Goal: Information Seeking & Learning: Learn about a topic

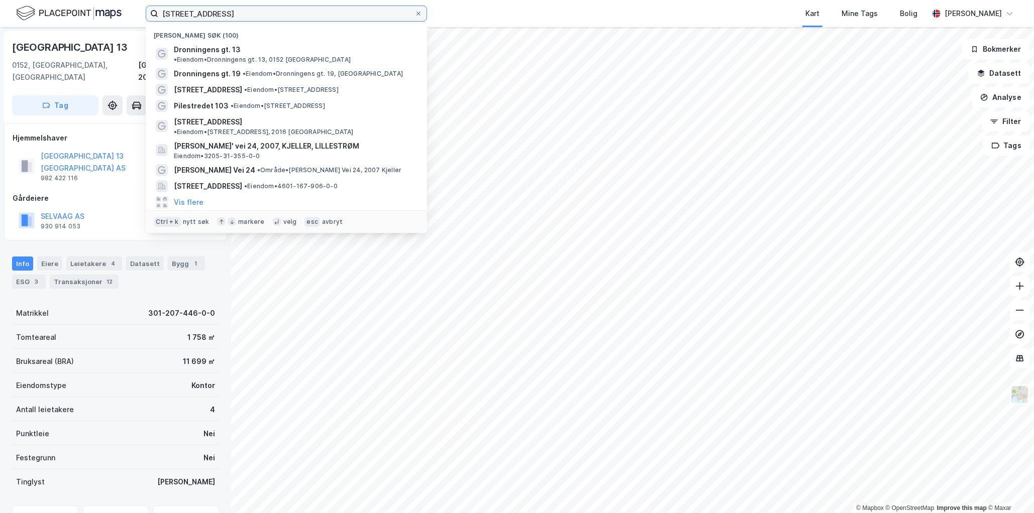
click at [210, 12] on input "[STREET_ADDRESS]" at bounding box center [286, 13] width 256 height 15
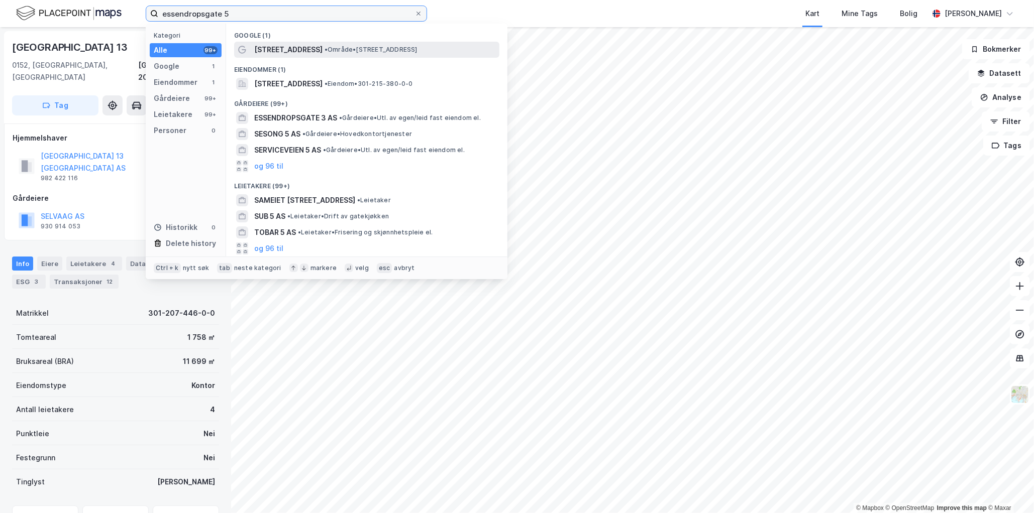
type input "essendropsgate 5"
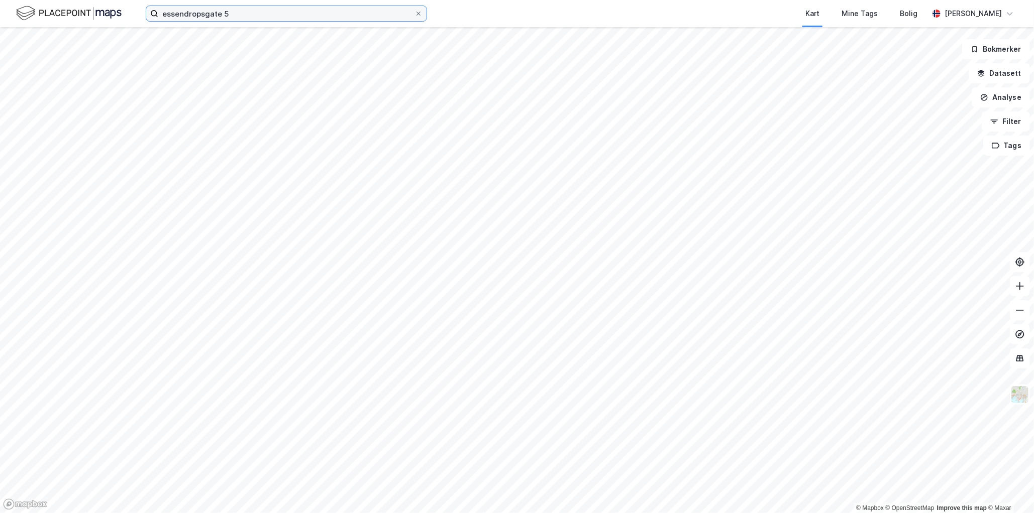
click at [223, 15] on input "essendropsgate 5" at bounding box center [286, 13] width 256 height 15
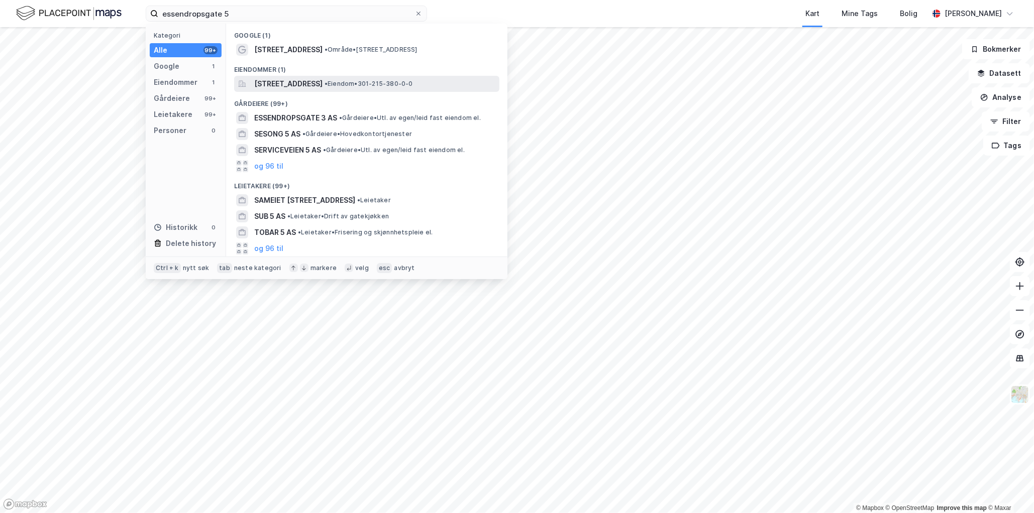
drag, startPoint x: 388, startPoint y: 79, endPoint x: 398, endPoint y: 82, distance: 10.6
click at [398, 82] on div "[STREET_ADDRESS] • Eiendom • 301-215-380-0-0" at bounding box center [375, 84] width 243 height 12
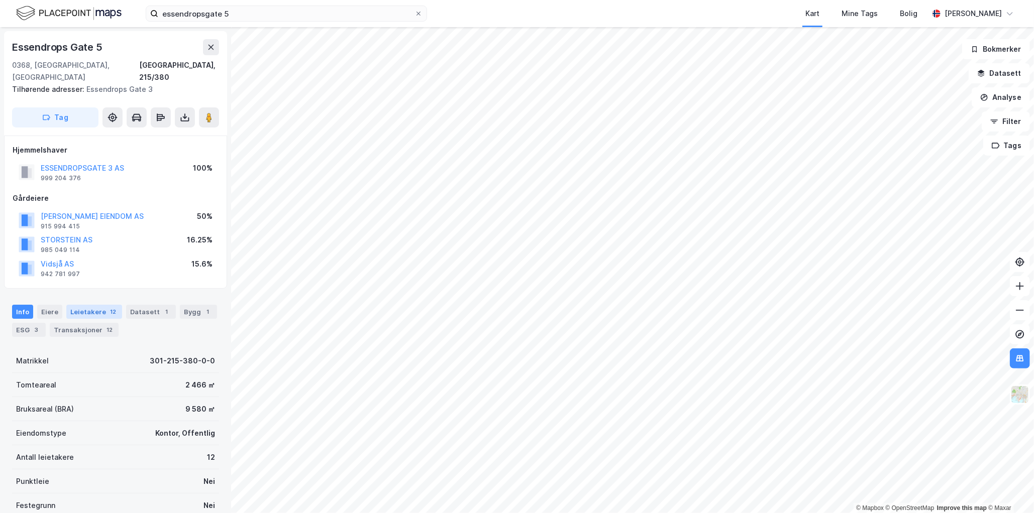
drag, startPoint x: 89, startPoint y: 292, endPoint x: 94, endPoint y: 302, distance: 11.7
click at [90, 293] on div "Info [PERSON_NAME] 12 Datasett 1 Bygg 1 ESG 3 Transaksjoner 12" at bounding box center [115, 317] width 231 height 48
click at [94, 305] on div "Leietakere 12" at bounding box center [94, 312] width 56 height 14
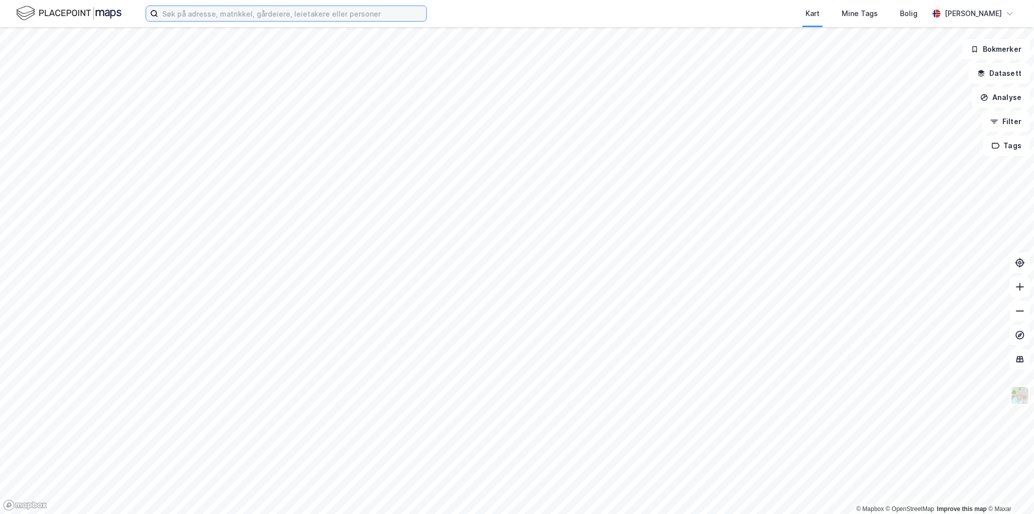
drag, startPoint x: 225, startPoint y: 11, endPoint x: 231, endPoint y: 11, distance: 6.0
click at [225, 11] on input at bounding box center [292, 13] width 268 height 15
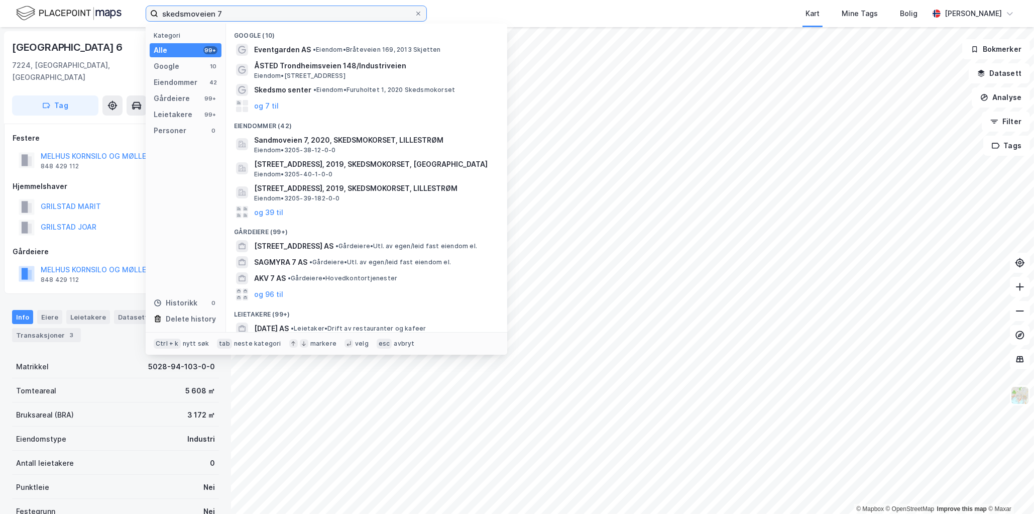
click at [238, 16] on input "skedsmoveien 7" at bounding box center [286, 13] width 256 height 15
type input "v"
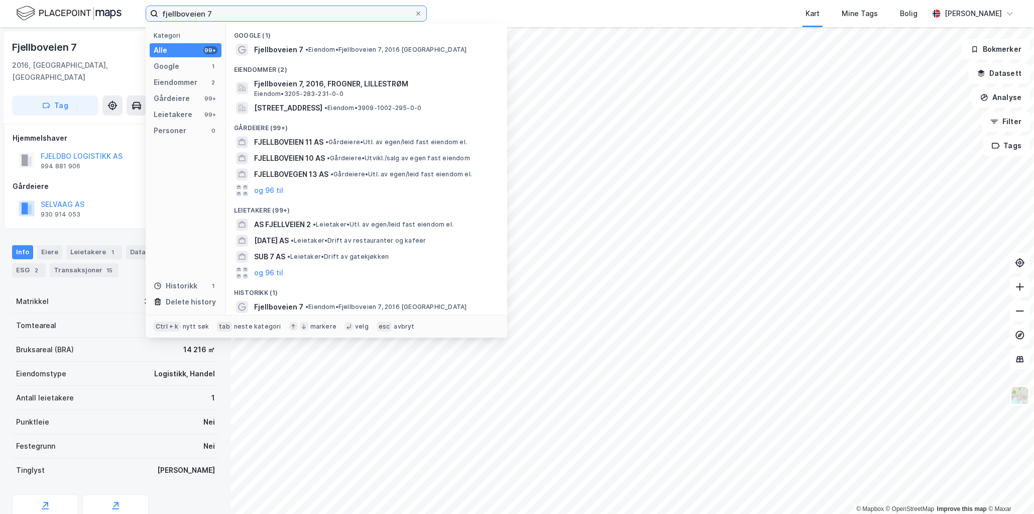
click at [253, 10] on input "fjellboveien 7" at bounding box center [286, 13] width 256 height 15
paste input "Fjellhamarveien 44C"
click at [253, 10] on input "fjellboveien Fjellhamarveien 44C" at bounding box center [286, 13] width 256 height 15
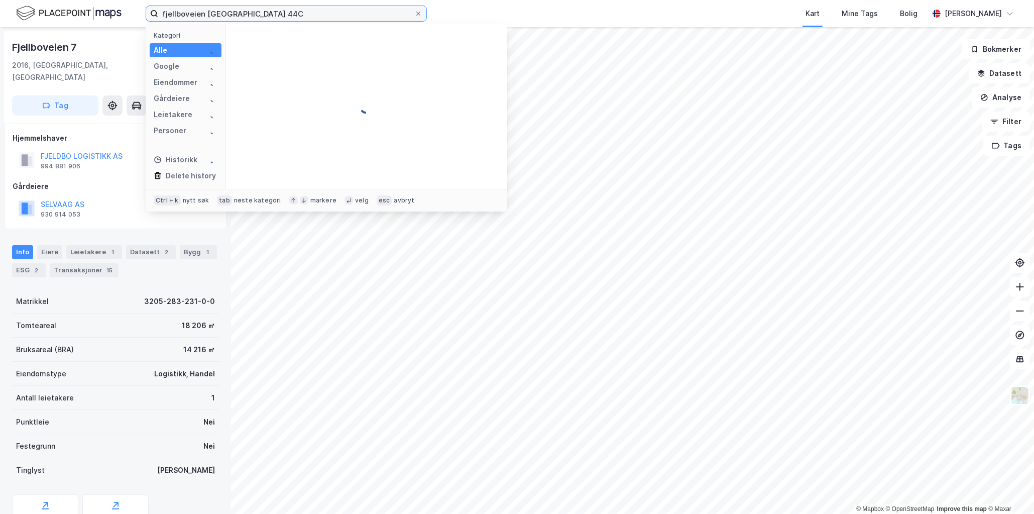
click at [253, 10] on input "fjellboveien Fjellhamarveien 44C" at bounding box center [286, 13] width 256 height 15
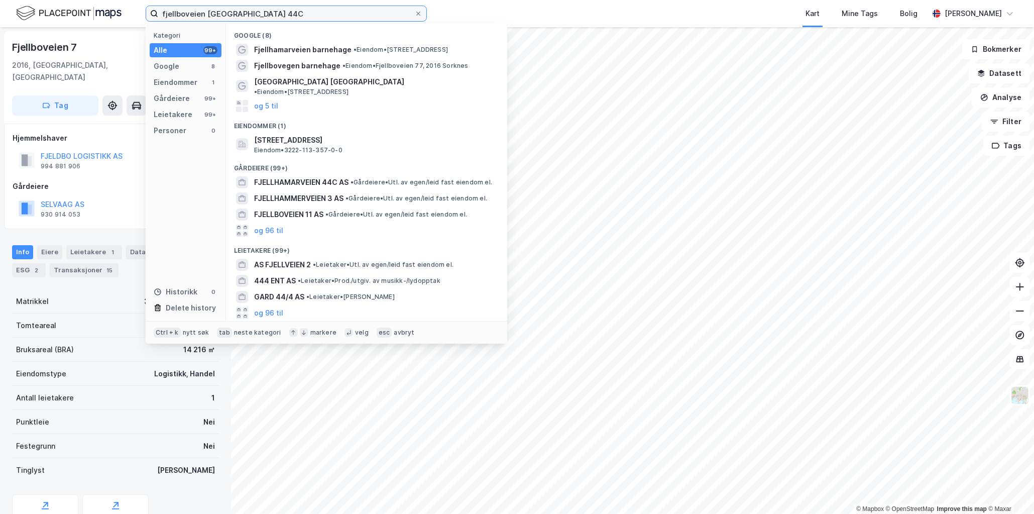
click at [331, 20] on input "fjellboveien Fjellhamarveien 44C" at bounding box center [286, 13] width 256 height 15
type input "fjellboveien Fjellhamarveien 44C"
click at [414, 16] on span at bounding box center [418, 14] width 8 height 8
click at [414, 16] on input "fjellboveien Fjellhamarveien 44C" at bounding box center [286, 13] width 256 height 15
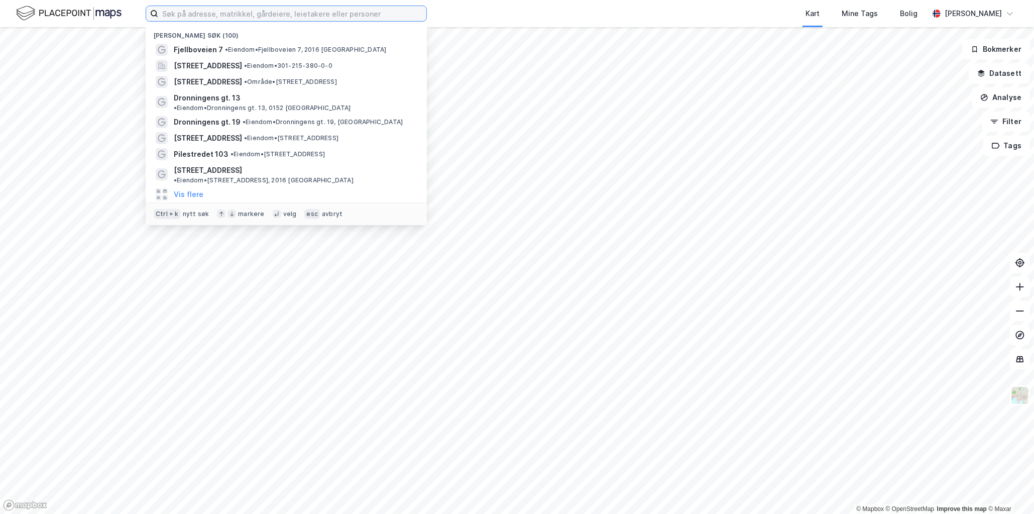
click at [355, 13] on input at bounding box center [292, 13] width 268 height 15
paste input "Fjellhamarveien 44C"
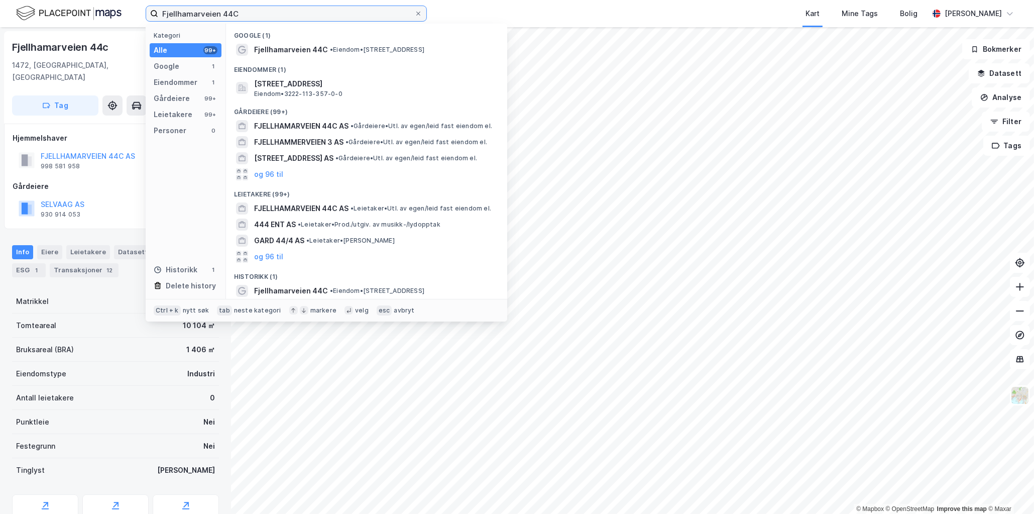
click at [266, 17] on input "Fjellhamarveien 44C" at bounding box center [286, 13] width 256 height 15
click at [264, 18] on input "Fjellhamarveien 44C" at bounding box center [286, 13] width 256 height 15
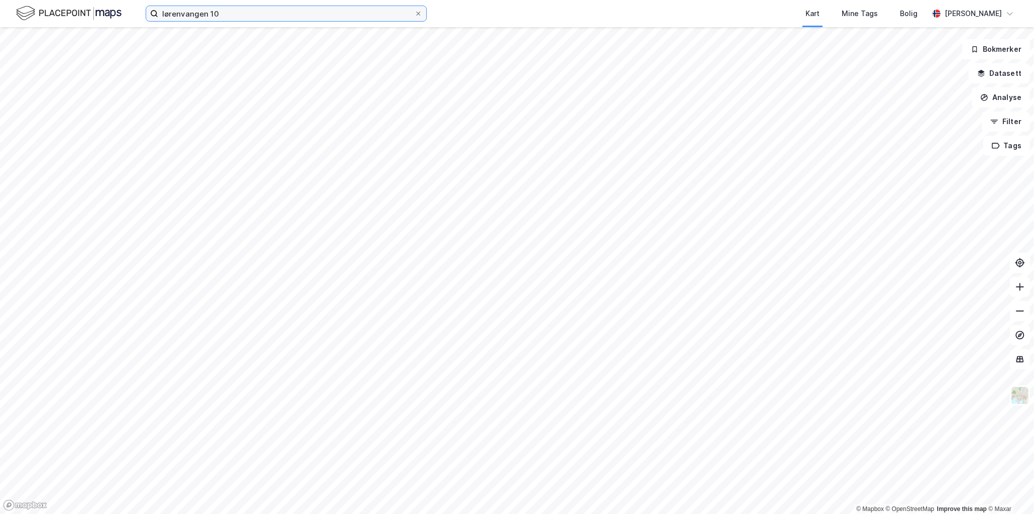
click at [283, 16] on input "lørenvangen 10" at bounding box center [286, 13] width 256 height 15
type input "l"
click at [92, 17] on img at bounding box center [68, 14] width 105 height 18
click at [206, 19] on input "Lørenvangen 10" at bounding box center [286, 13] width 256 height 15
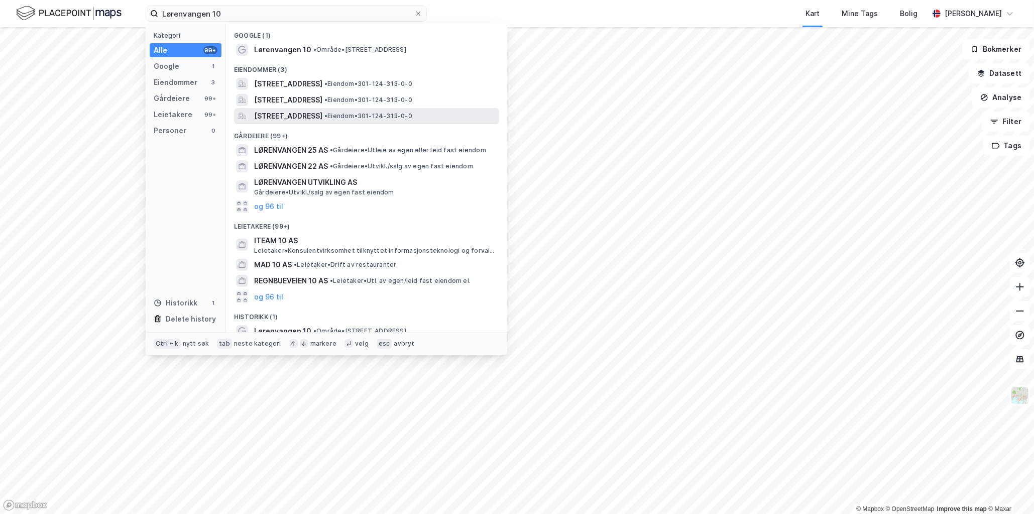
click at [322, 110] on span "Lørenvangen 10C, 0585, OSLO, OSLO" at bounding box center [288, 116] width 68 height 12
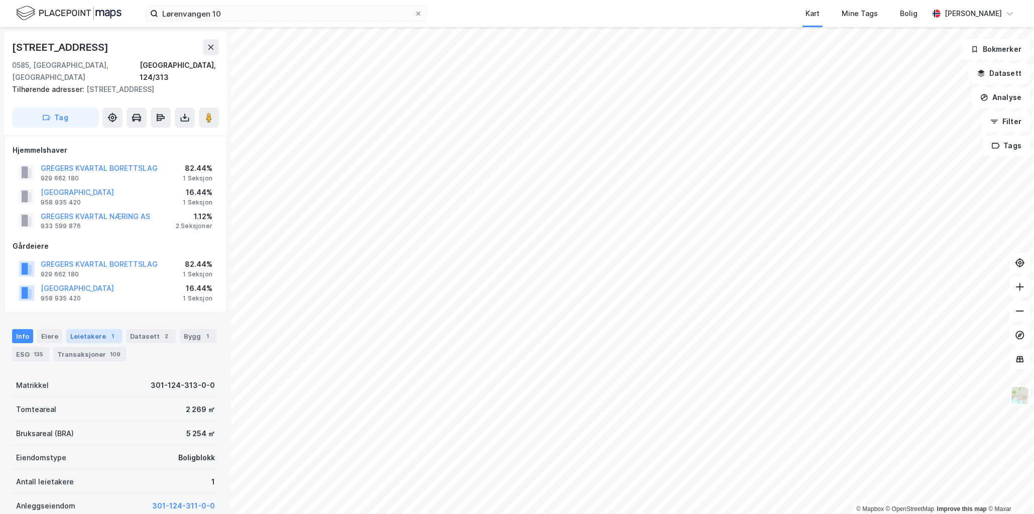
click at [83, 329] on div "Leietakere 1" at bounding box center [94, 336] width 56 height 14
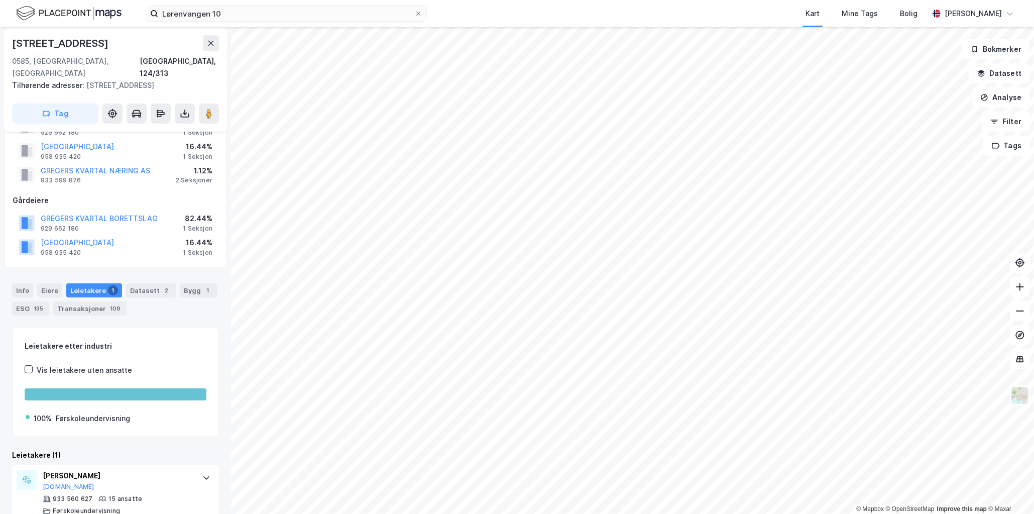
scroll to position [50, 0]
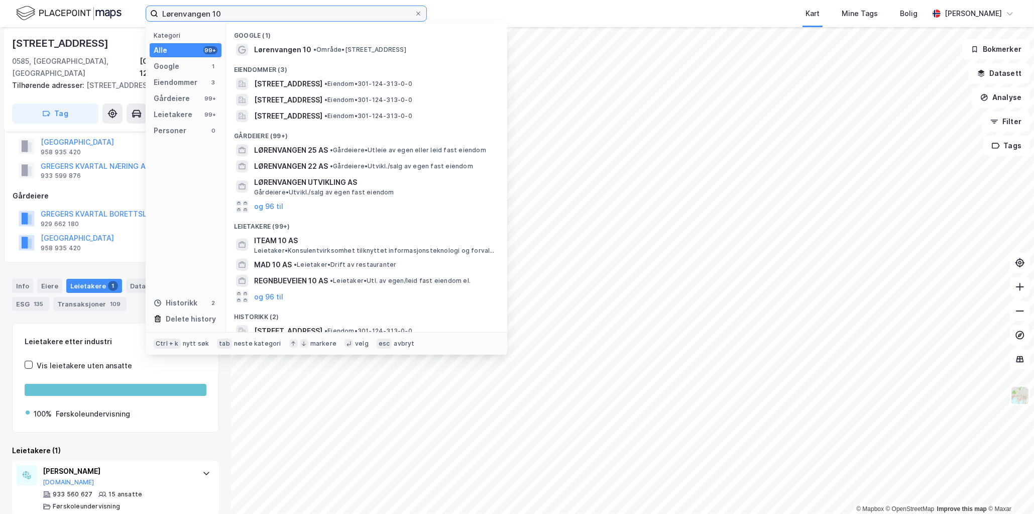
click at [214, 15] on input "Lørenvangen 10" at bounding box center [286, 13] width 256 height 15
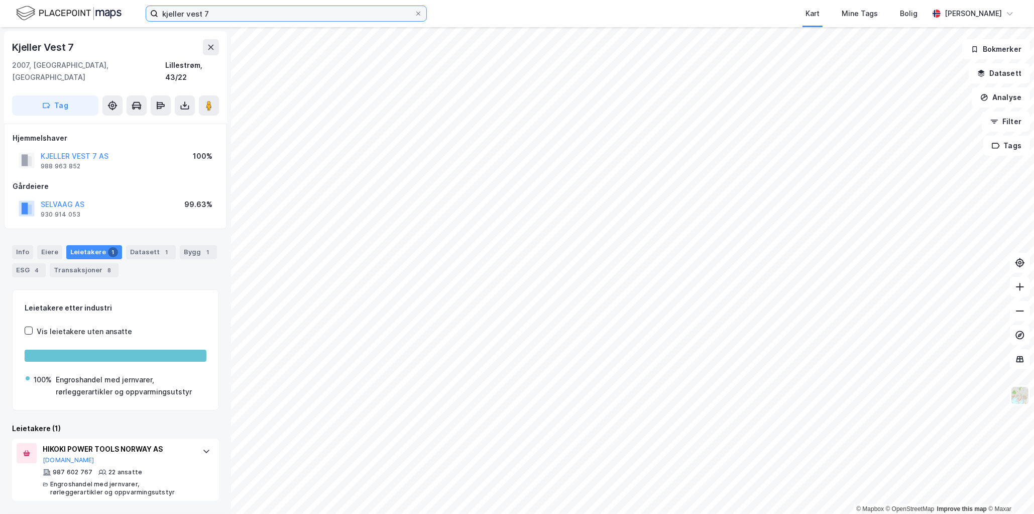
click at [226, 15] on input "kjeller vest 7" at bounding box center [286, 13] width 256 height 15
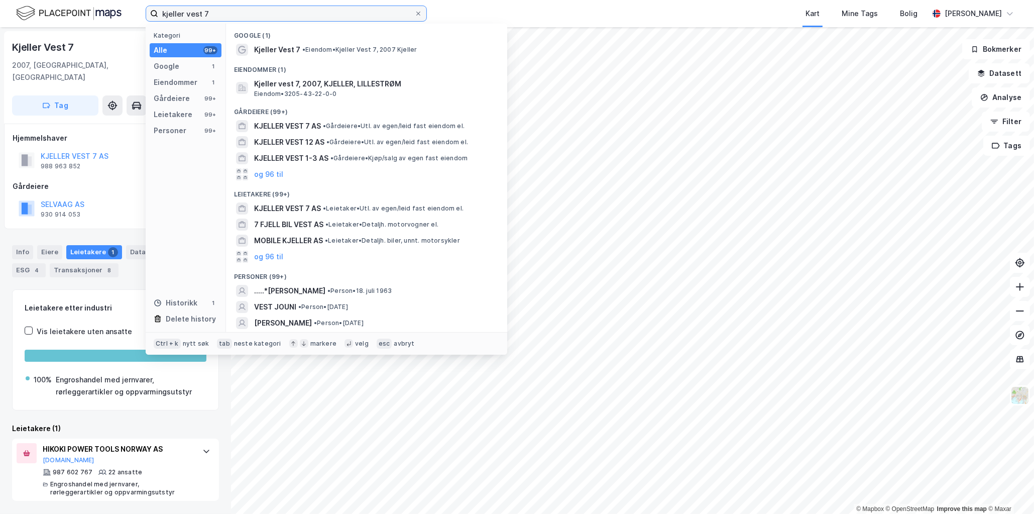
click at [226, 15] on input "kjeller vest 7" at bounding box center [286, 13] width 256 height 15
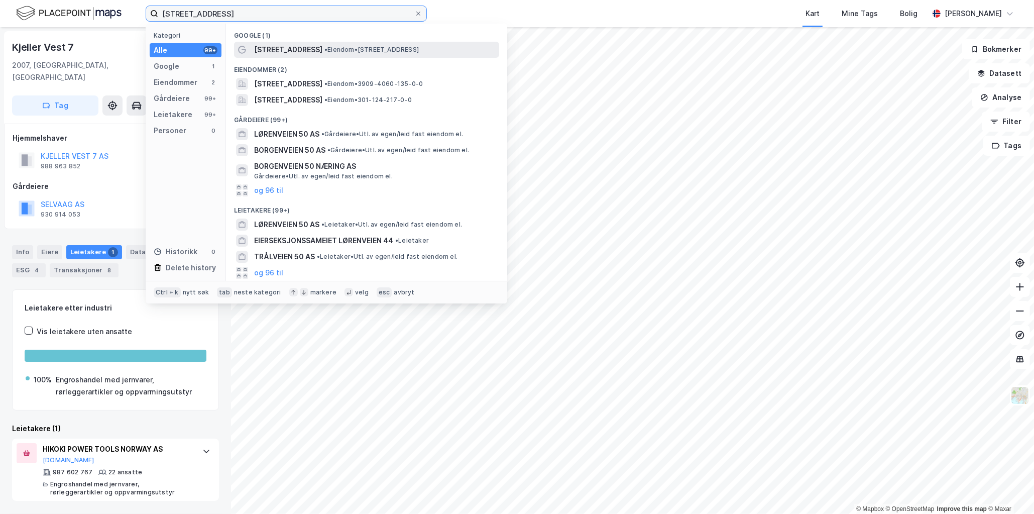
type input "lørenveien 50"
